Goal: Information Seeking & Learning: Learn about a topic

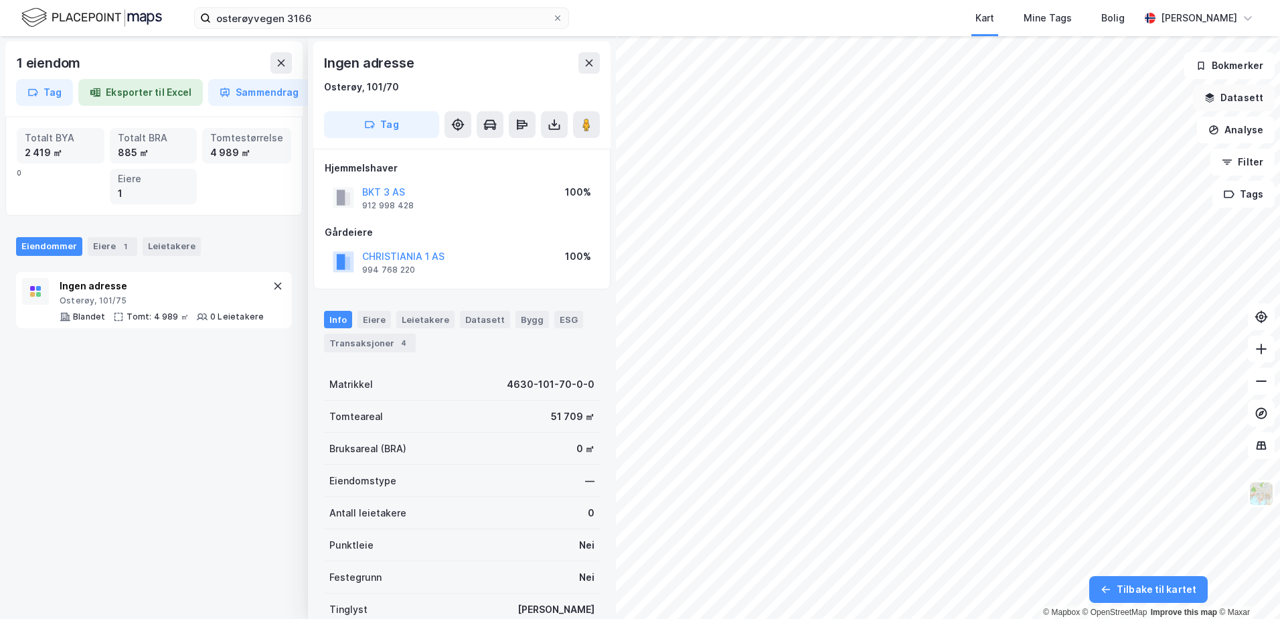
click at [1233, 90] on button "Datasett" at bounding box center [1234, 97] width 82 height 27
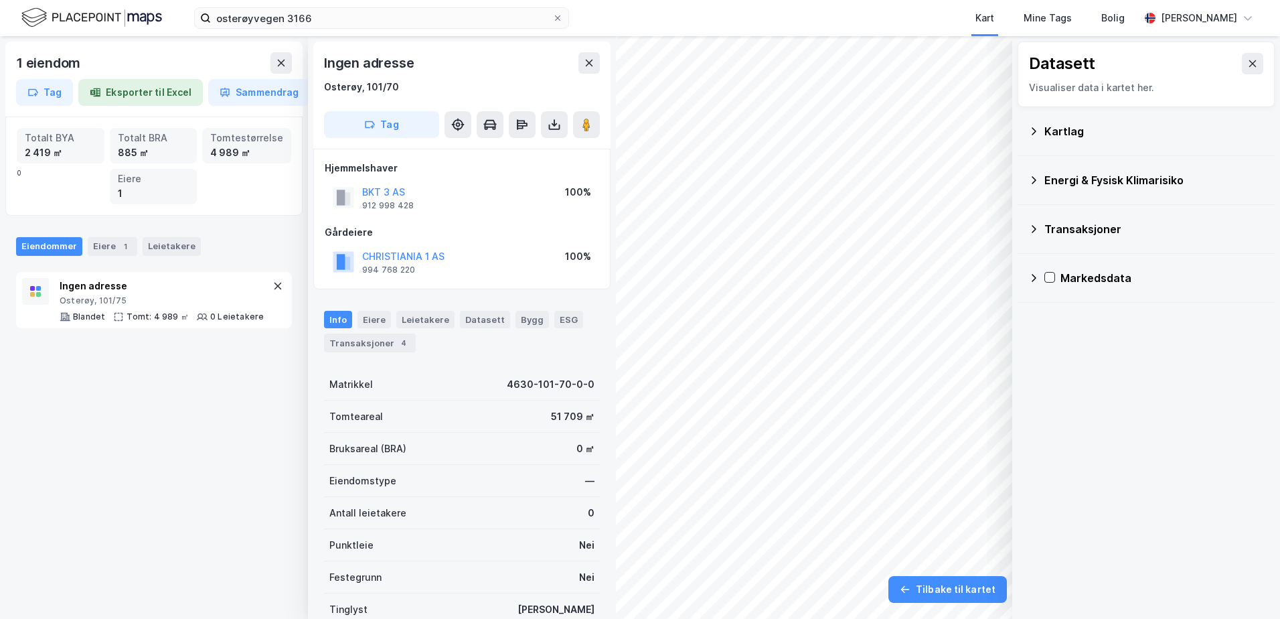
click at [1233, 90] on div "Visualiser data i kartet her." at bounding box center [1146, 88] width 234 height 16
click at [588, 66] on icon at bounding box center [589, 63] width 11 height 11
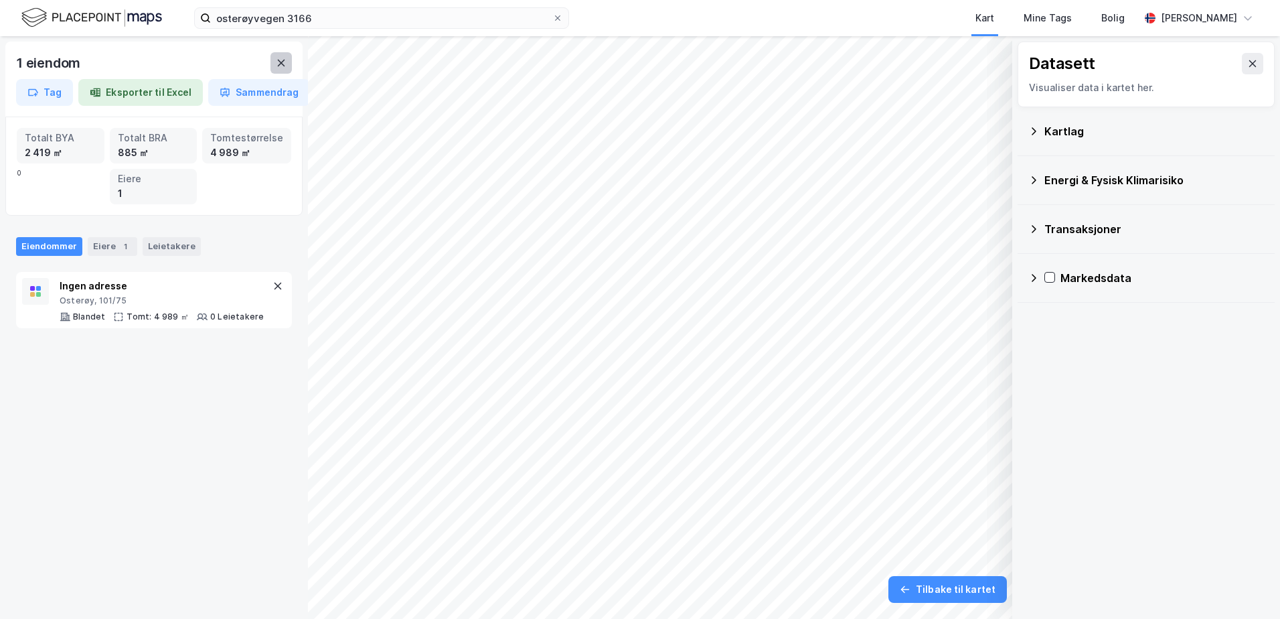
click at [286, 61] on icon at bounding box center [281, 63] width 11 height 11
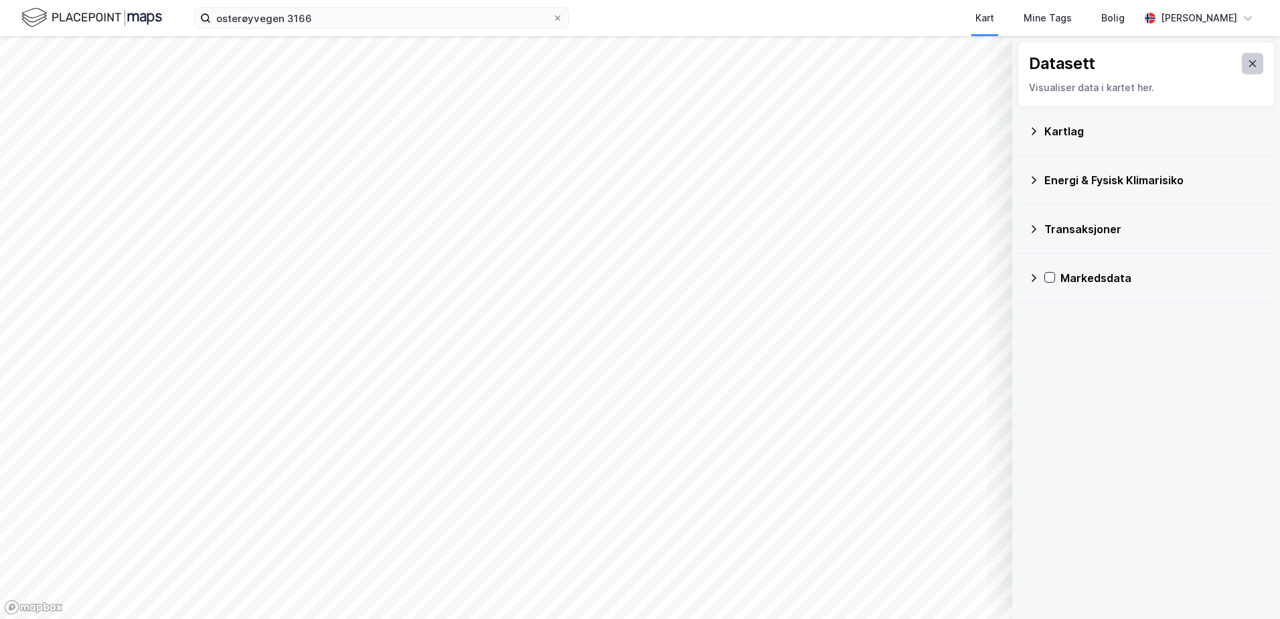
click at [1249, 67] on button at bounding box center [1252, 63] width 21 height 21
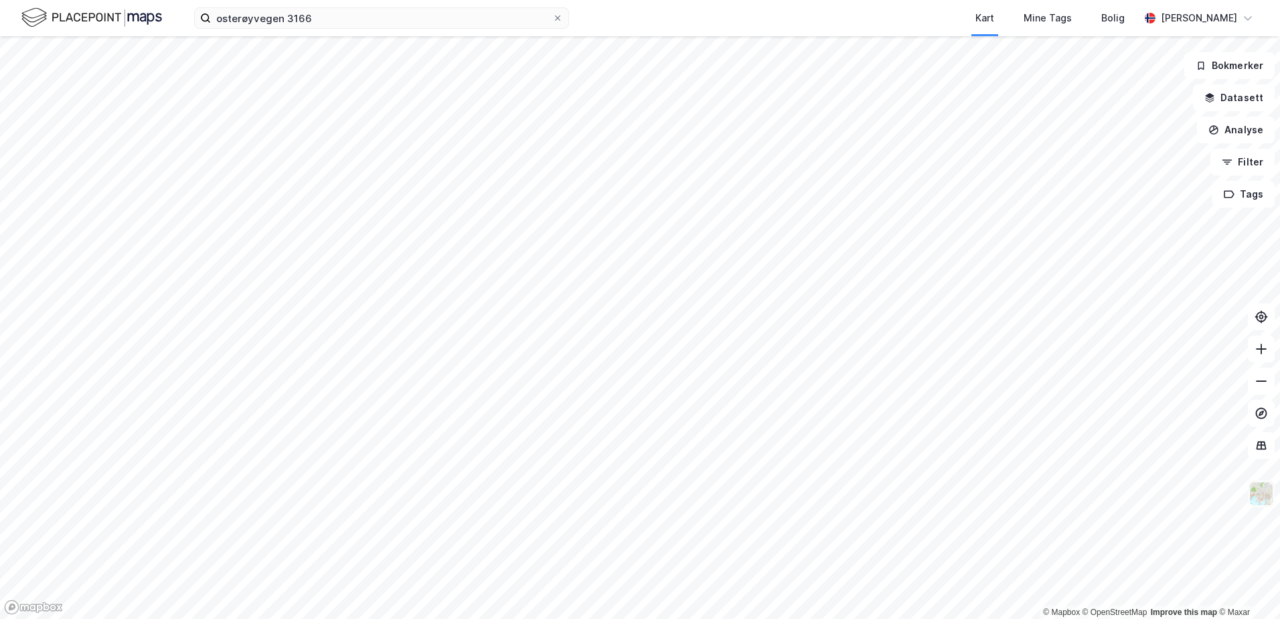
click at [1262, 498] on img at bounding box center [1261, 493] width 25 height 25
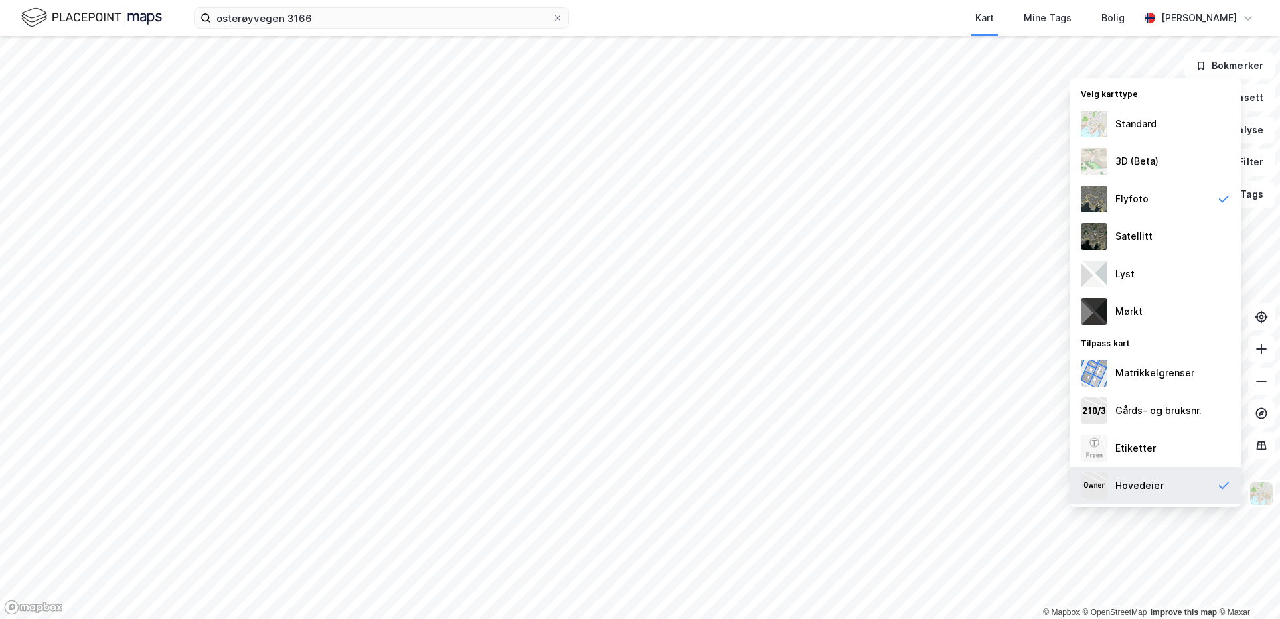
click at [1225, 491] on icon at bounding box center [1223, 485] width 13 height 13
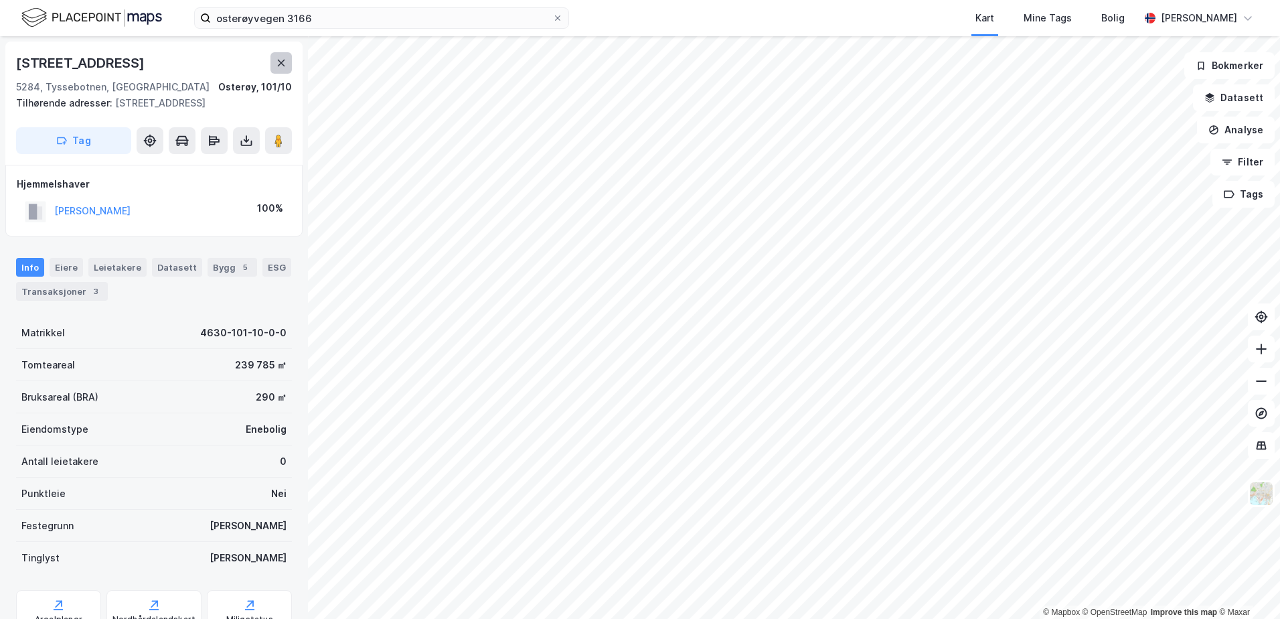
click at [279, 68] on icon at bounding box center [281, 63] width 11 height 11
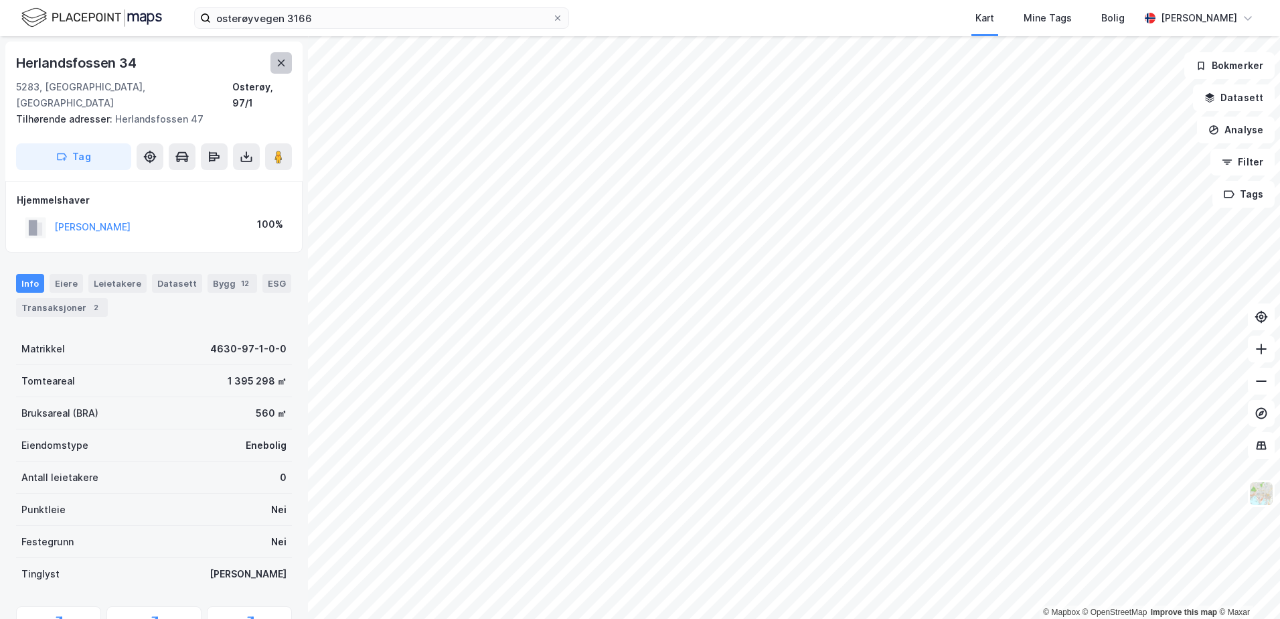
click at [291, 63] on button at bounding box center [281, 62] width 21 height 21
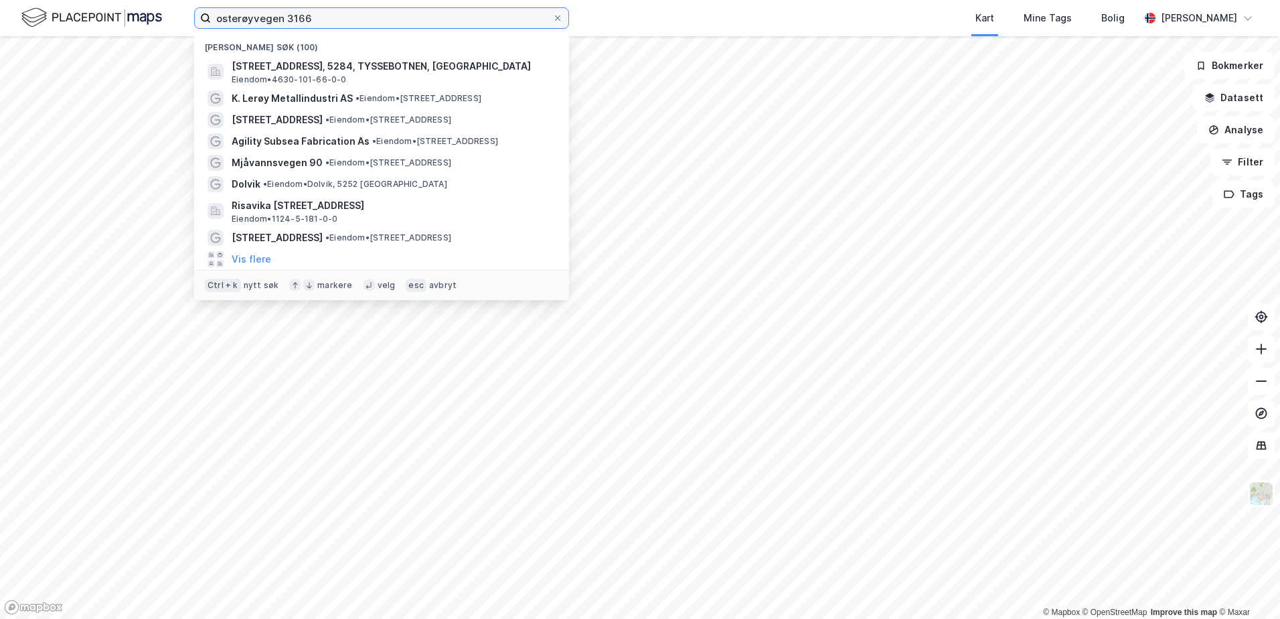
click at [335, 23] on input "osterøyvegen 3166" at bounding box center [381, 18] width 341 height 20
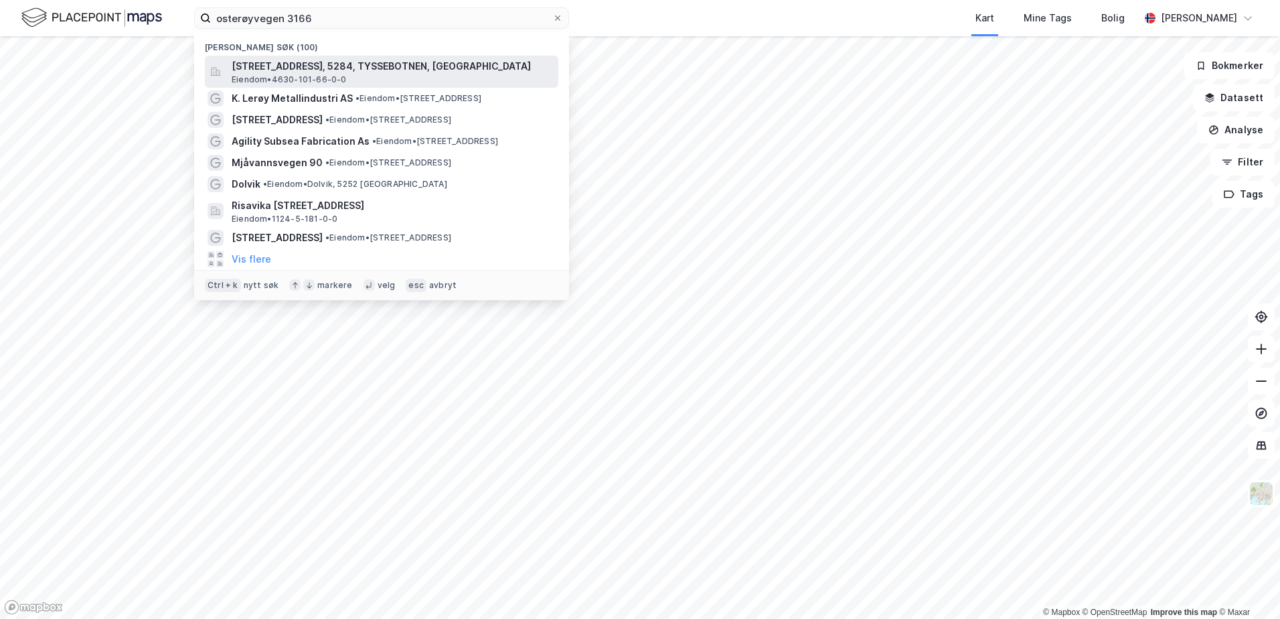
click at [258, 81] on span "Eiendom • 4630-101-66-0-0" at bounding box center [289, 79] width 115 height 11
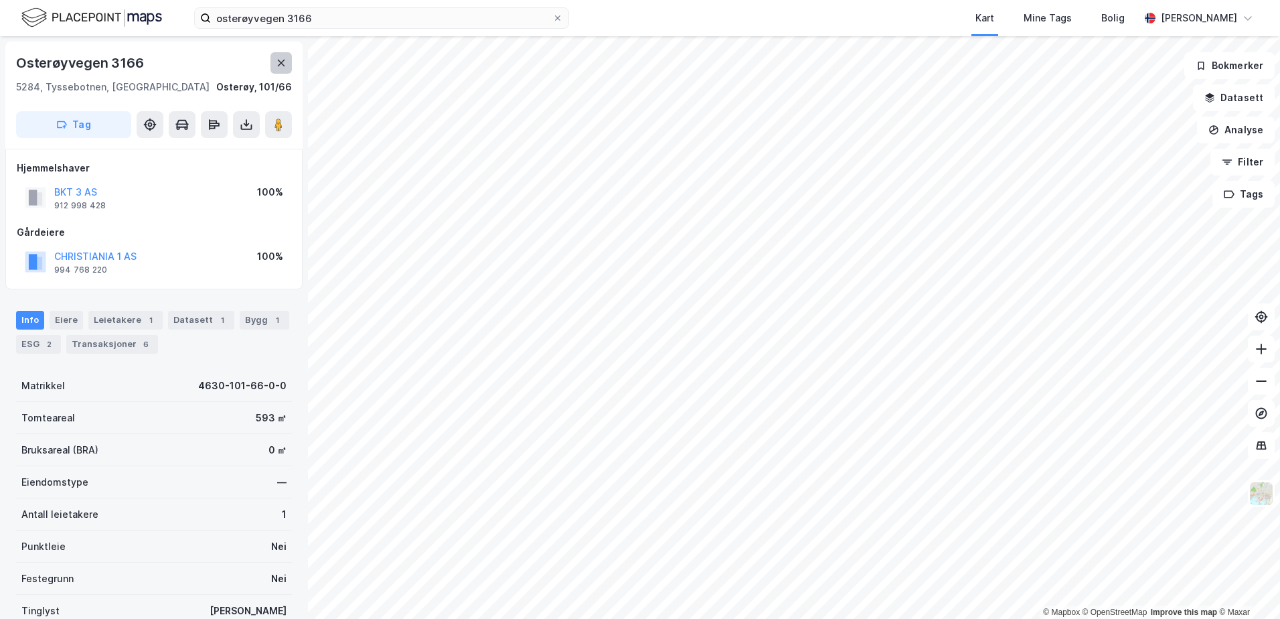
click at [284, 59] on icon at bounding box center [281, 63] width 11 height 11
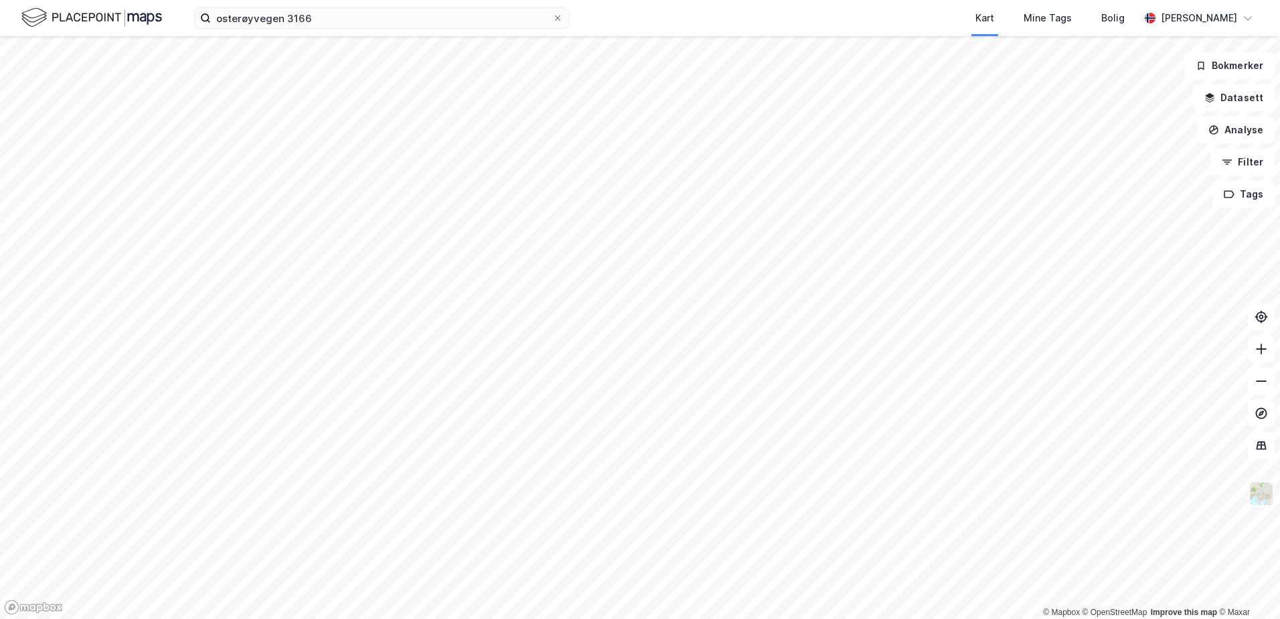
click at [1262, 497] on img at bounding box center [1261, 493] width 25 height 25
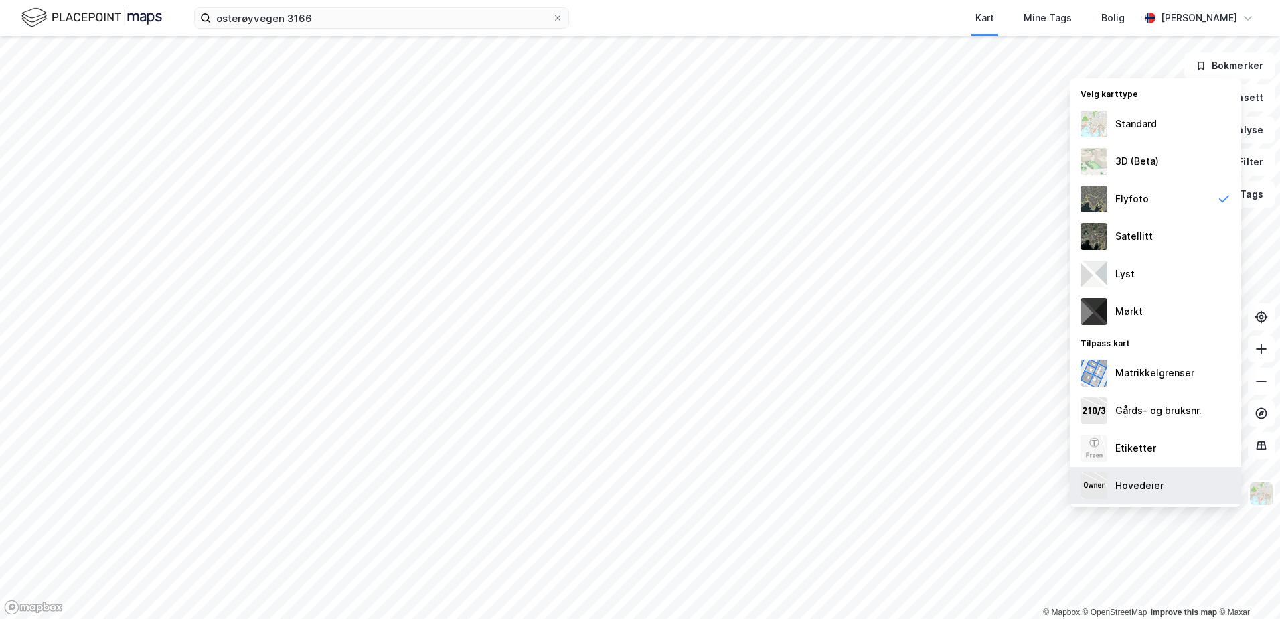
click at [1162, 491] on div "Hovedeier" at bounding box center [1155, 485] width 171 height 37
